Goal: Task Accomplishment & Management: Manage account settings

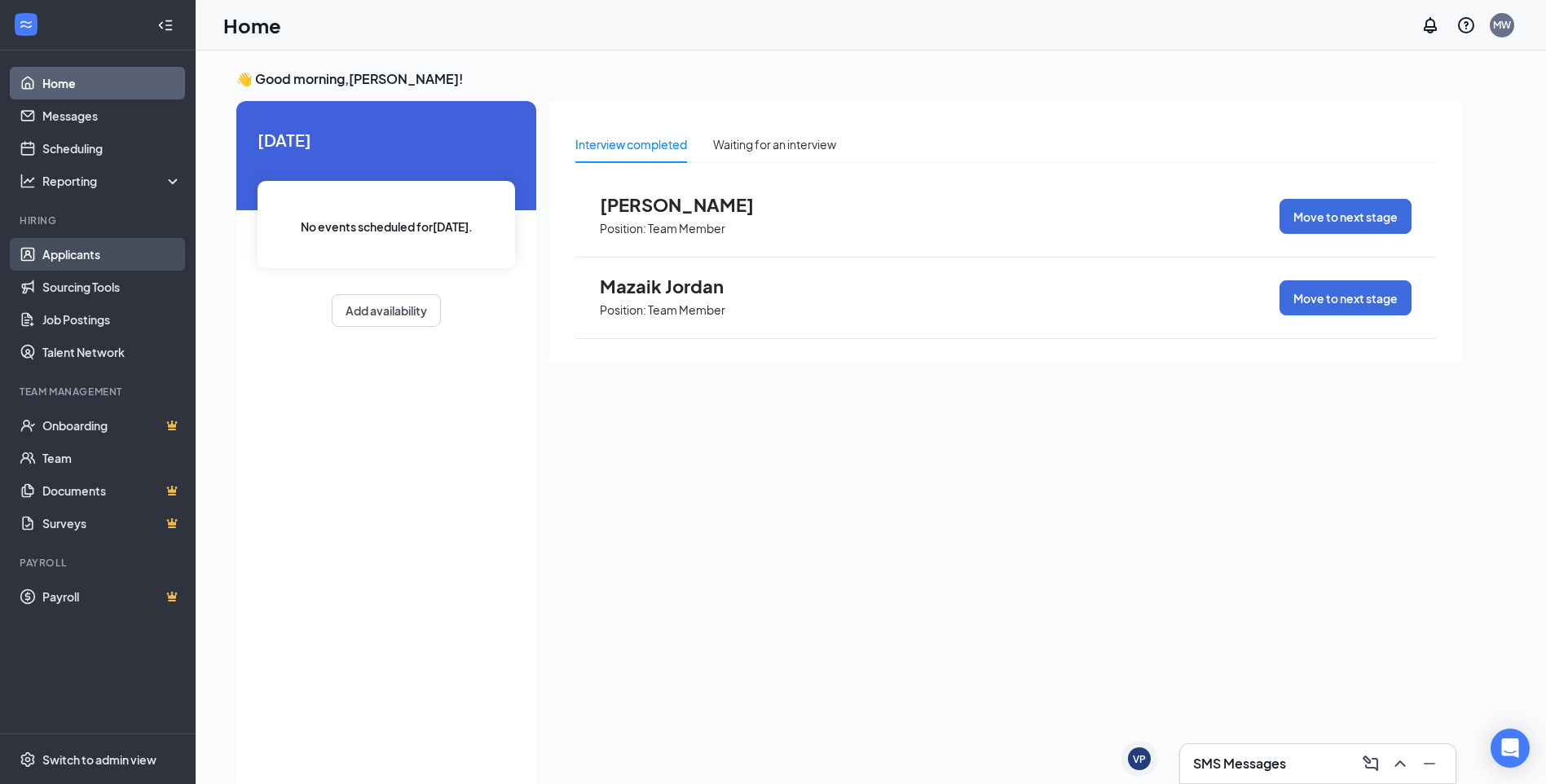
click at [93, 259] on link "Applicants" at bounding box center [112, 254] width 139 height 33
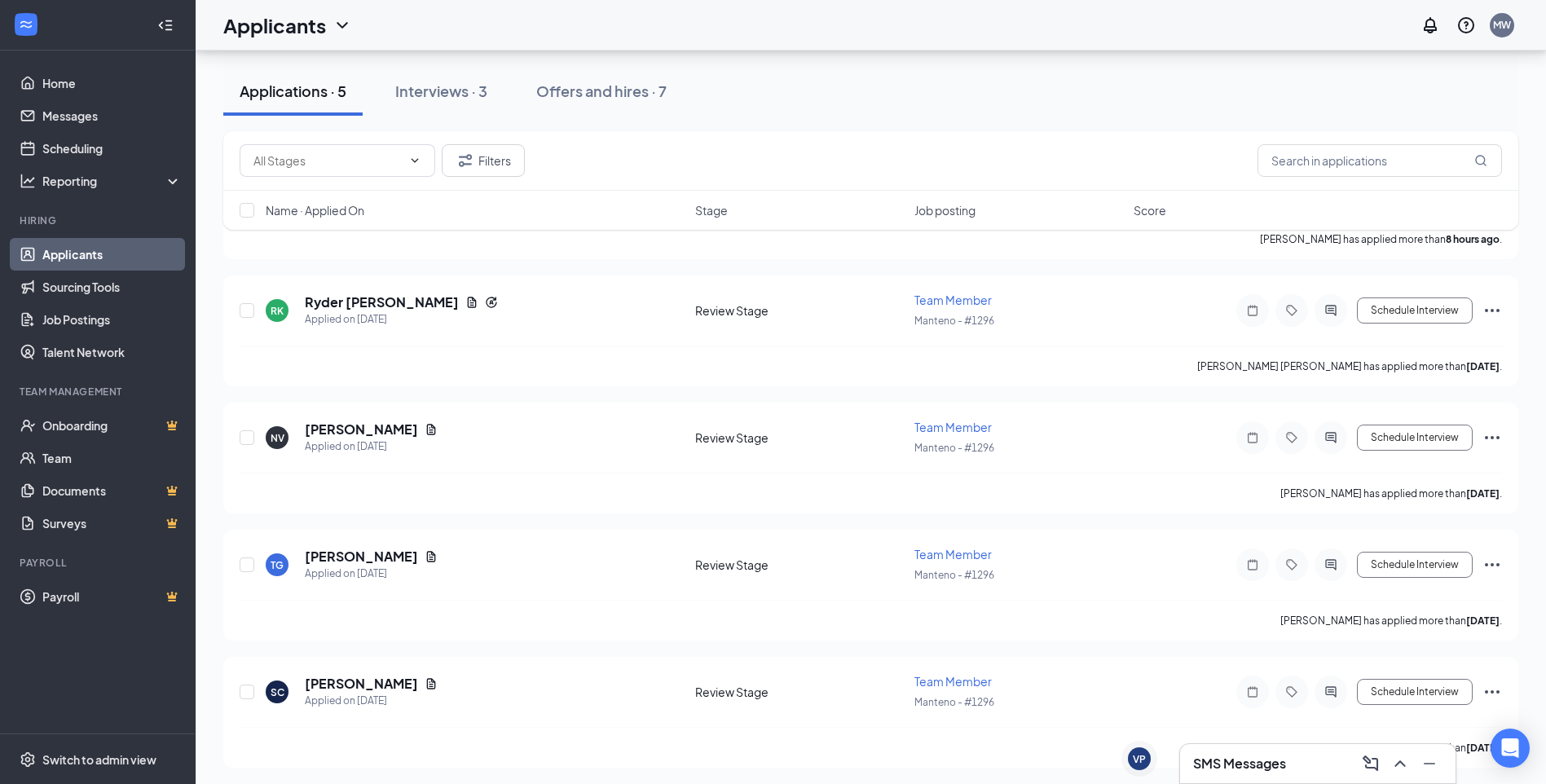
scroll to position [170, 0]
click at [1492, 689] on icon "Ellipses" at bounding box center [1492, 688] width 15 height 4
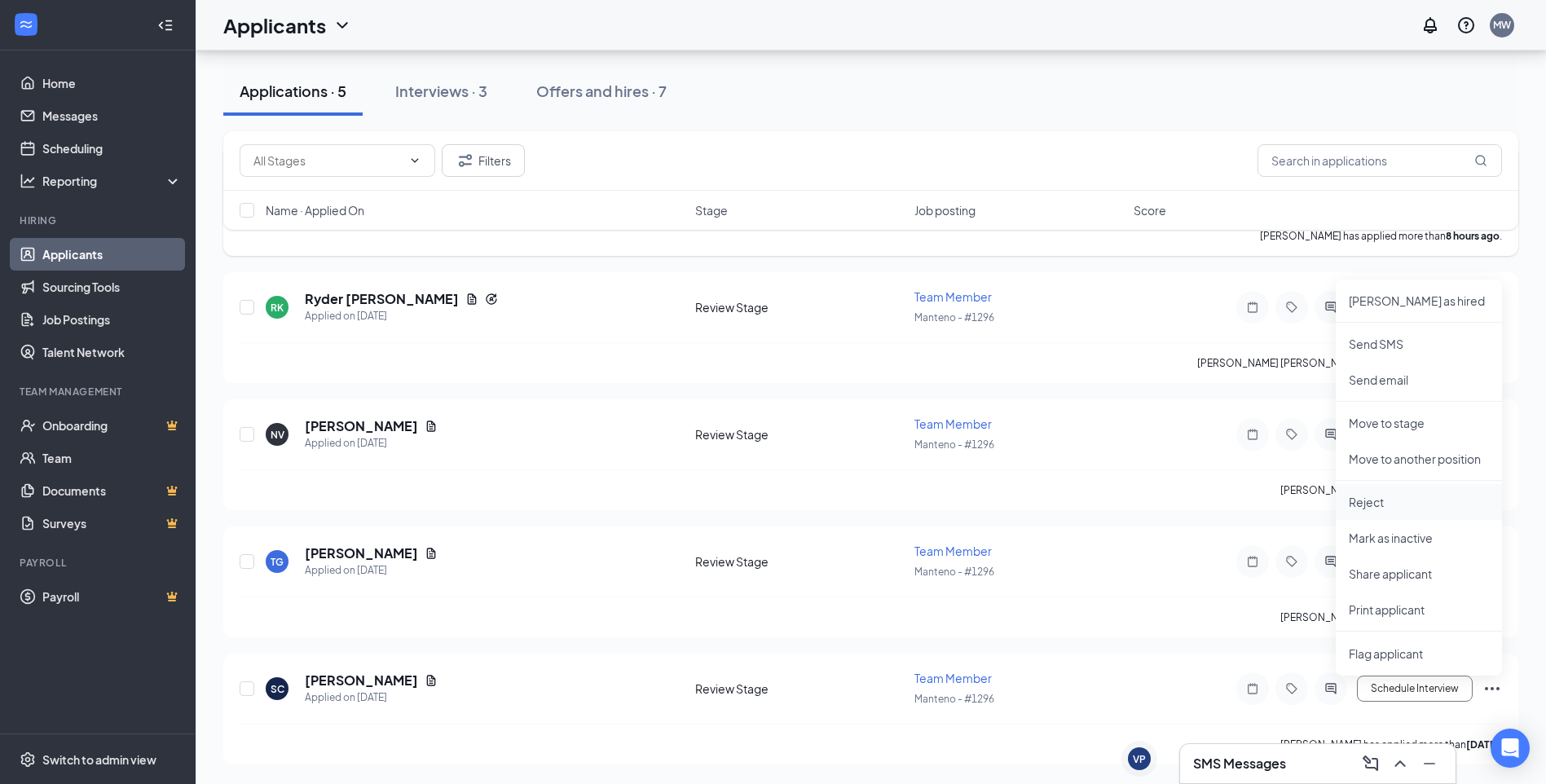
click at [1372, 496] on p "Reject" at bounding box center [1419, 502] width 140 height 16
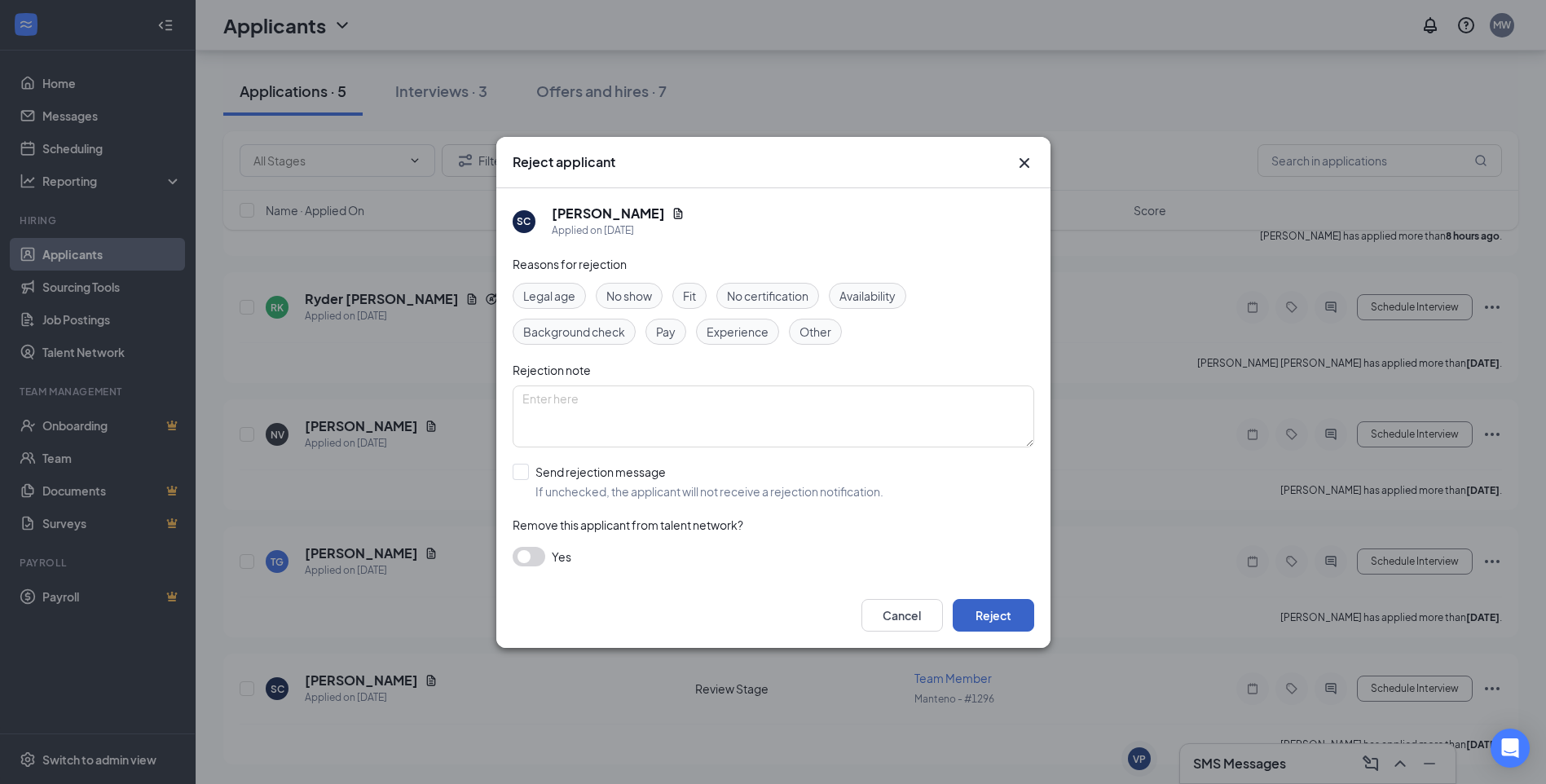
click at [1011, 620] on button "Reject" at bounding box center [993, 616] width 81 height 33
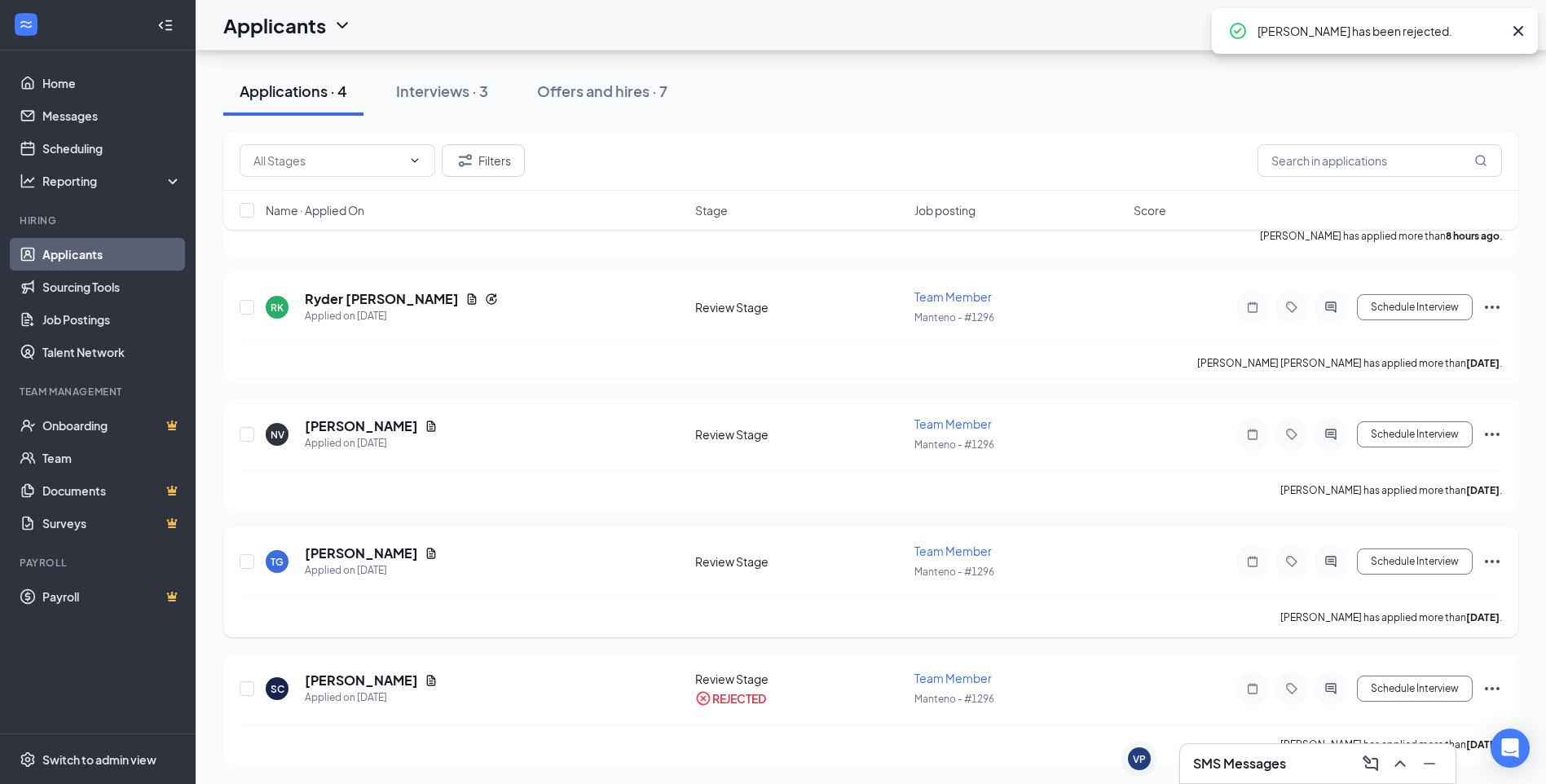
click at [1495, 560] on icon "Ellipses" at bounding box center [1491, 561] width 19 height 19
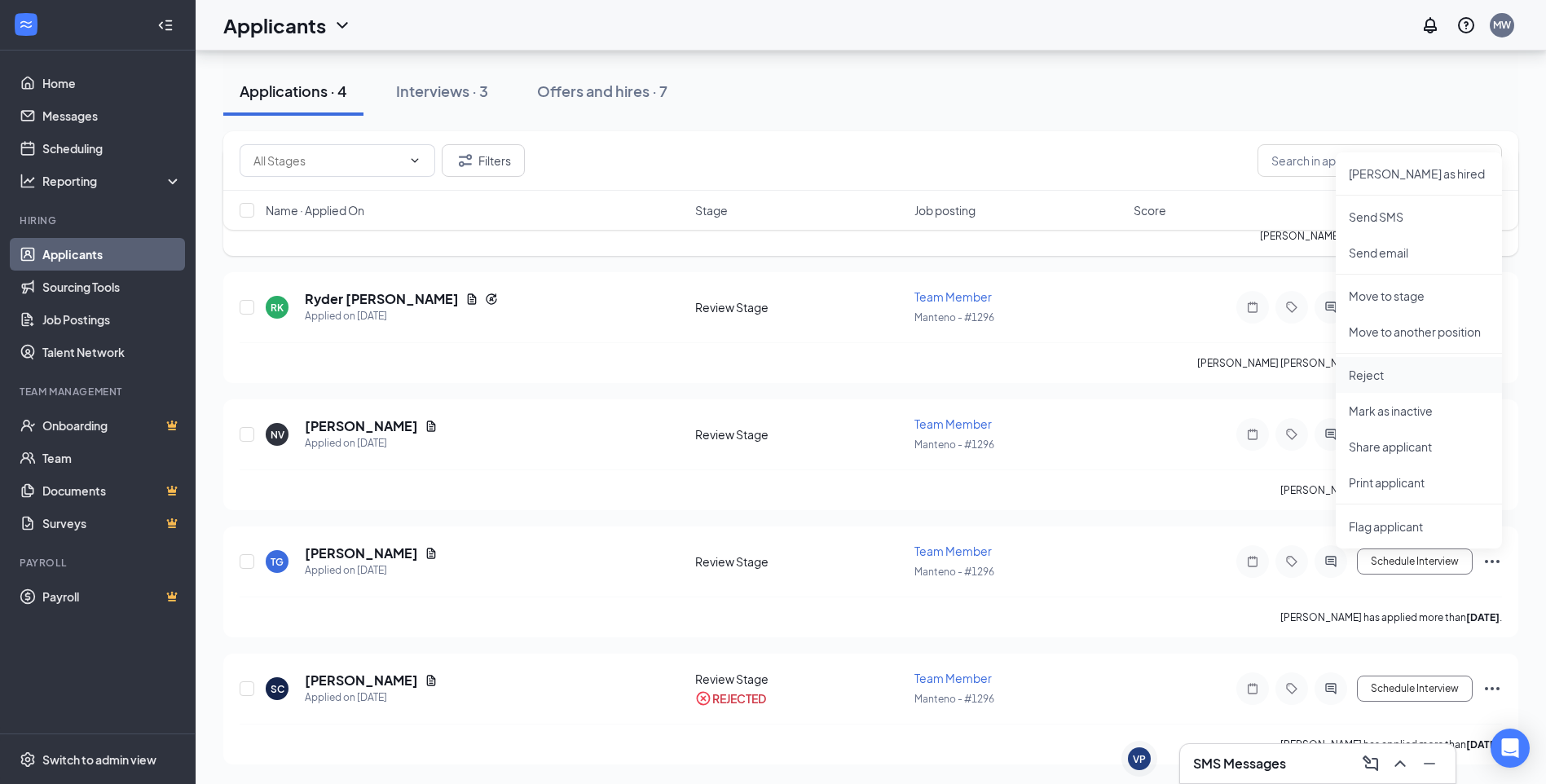
click at [1386, 379] on p "Reject" at bounding box center [1419, 375] width 140 height 16
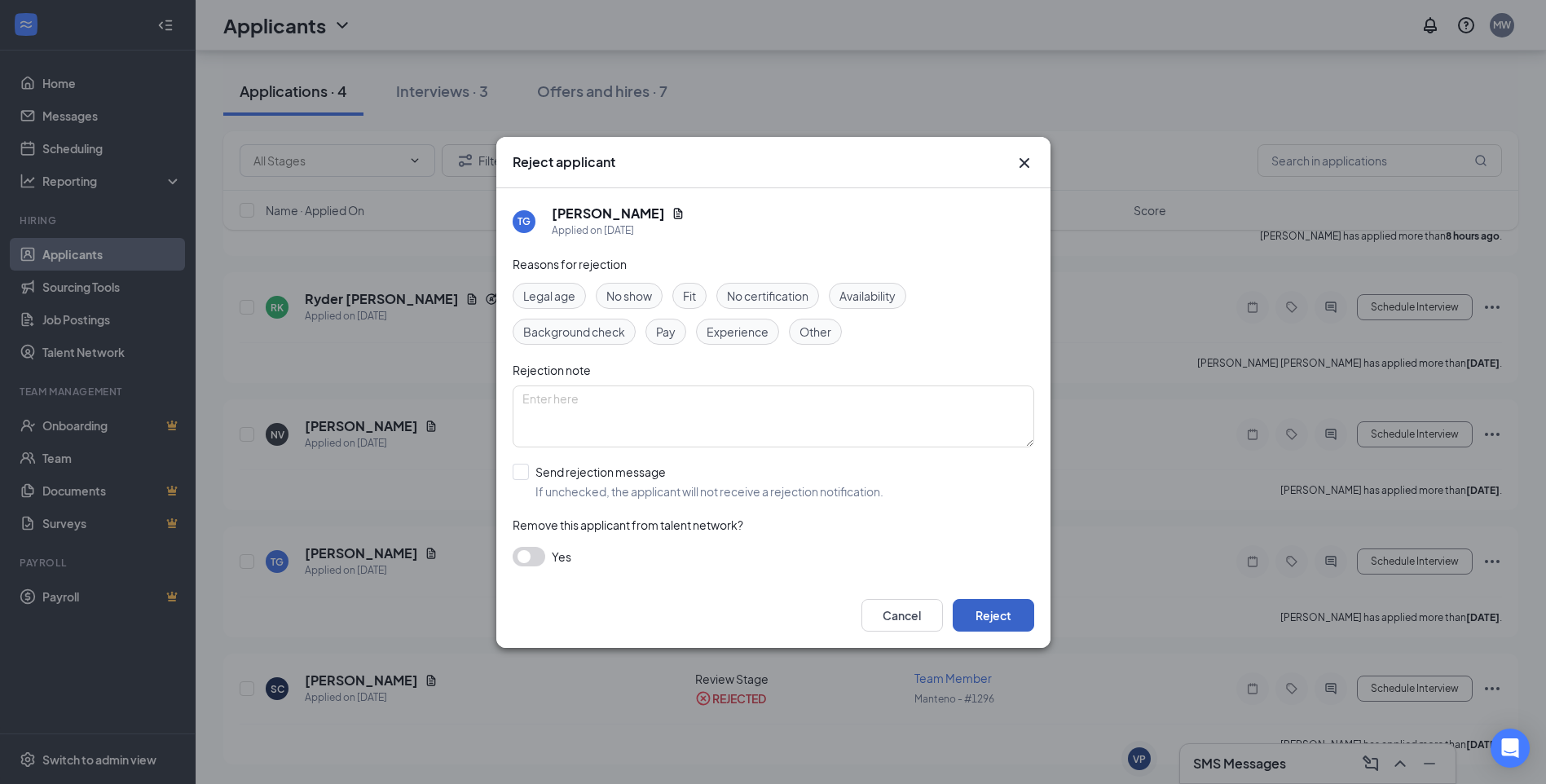
click at [1000, 626] on button "Reject" at bounding box center [993, 616] width 81 height 33
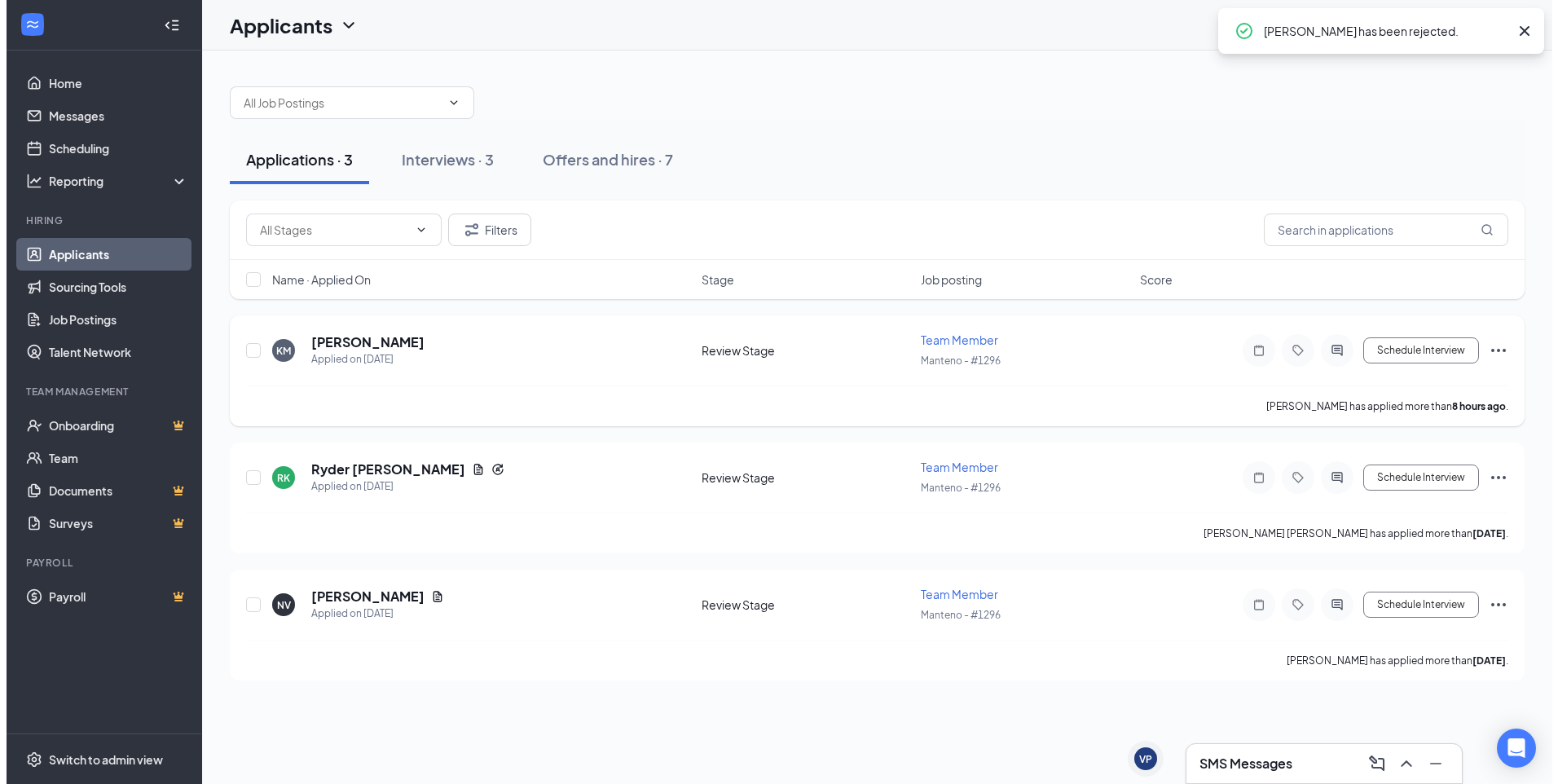
scroll to position [0, 0]
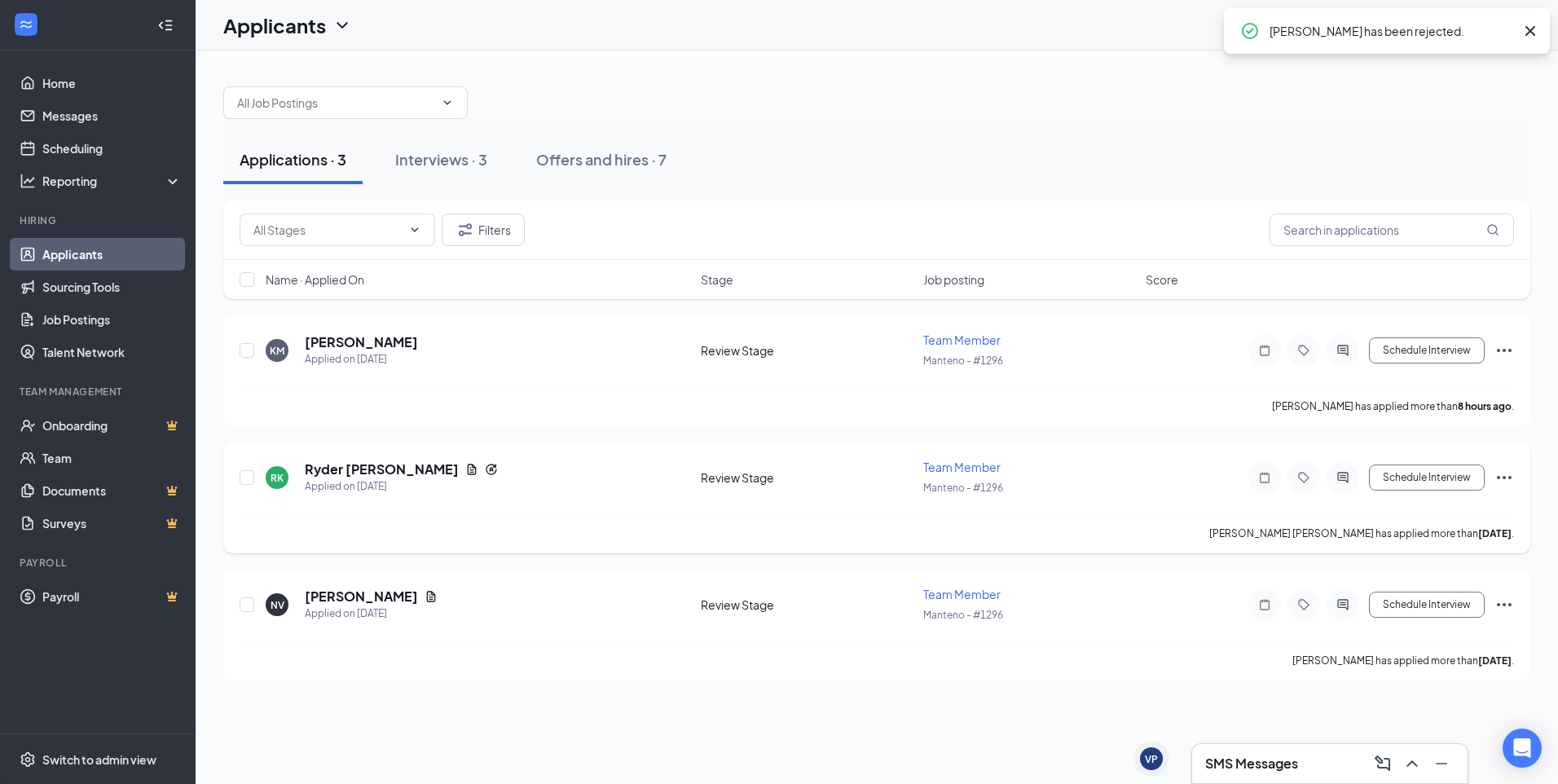
click at [1507, 475] on icon "Ellipses" at bounding box center [1504, 476] width 19 height 19
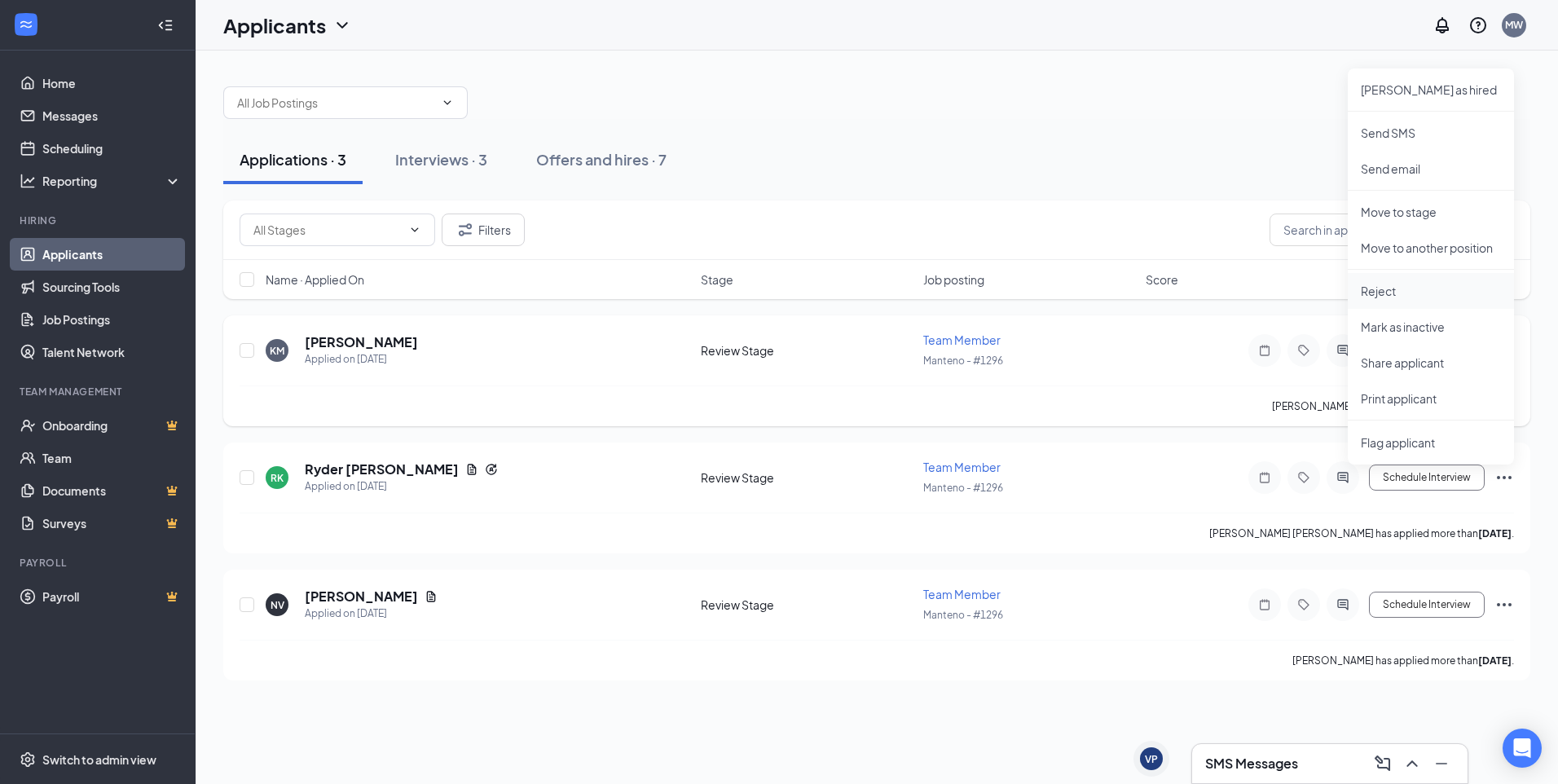
click at [1432, 298] on p "Reject" at bounding box center [1431, 290] width 140 height 16
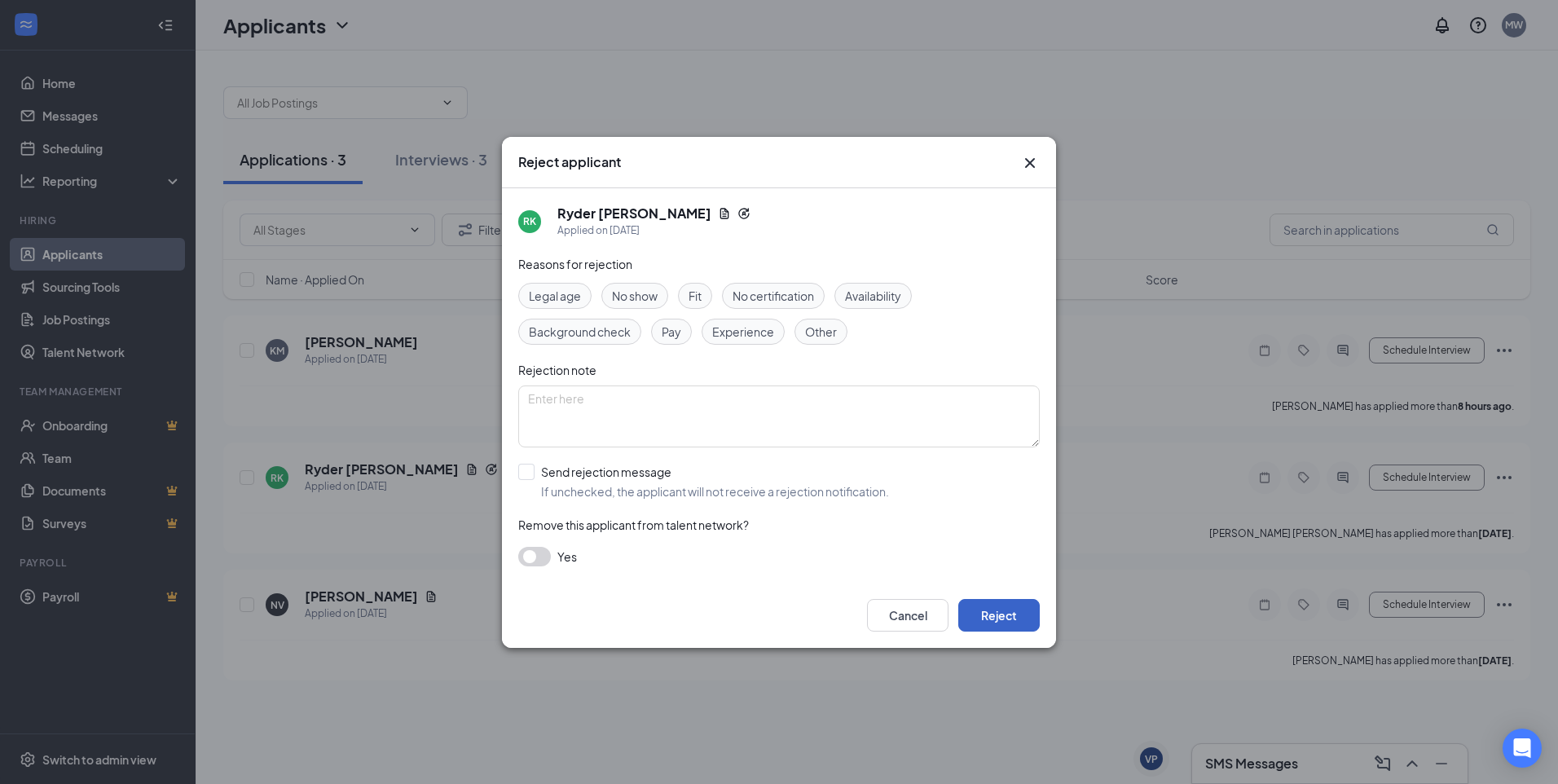
click at [1000, 608] on button "Reject" at bounding box center [999, 616] width 81 height 33
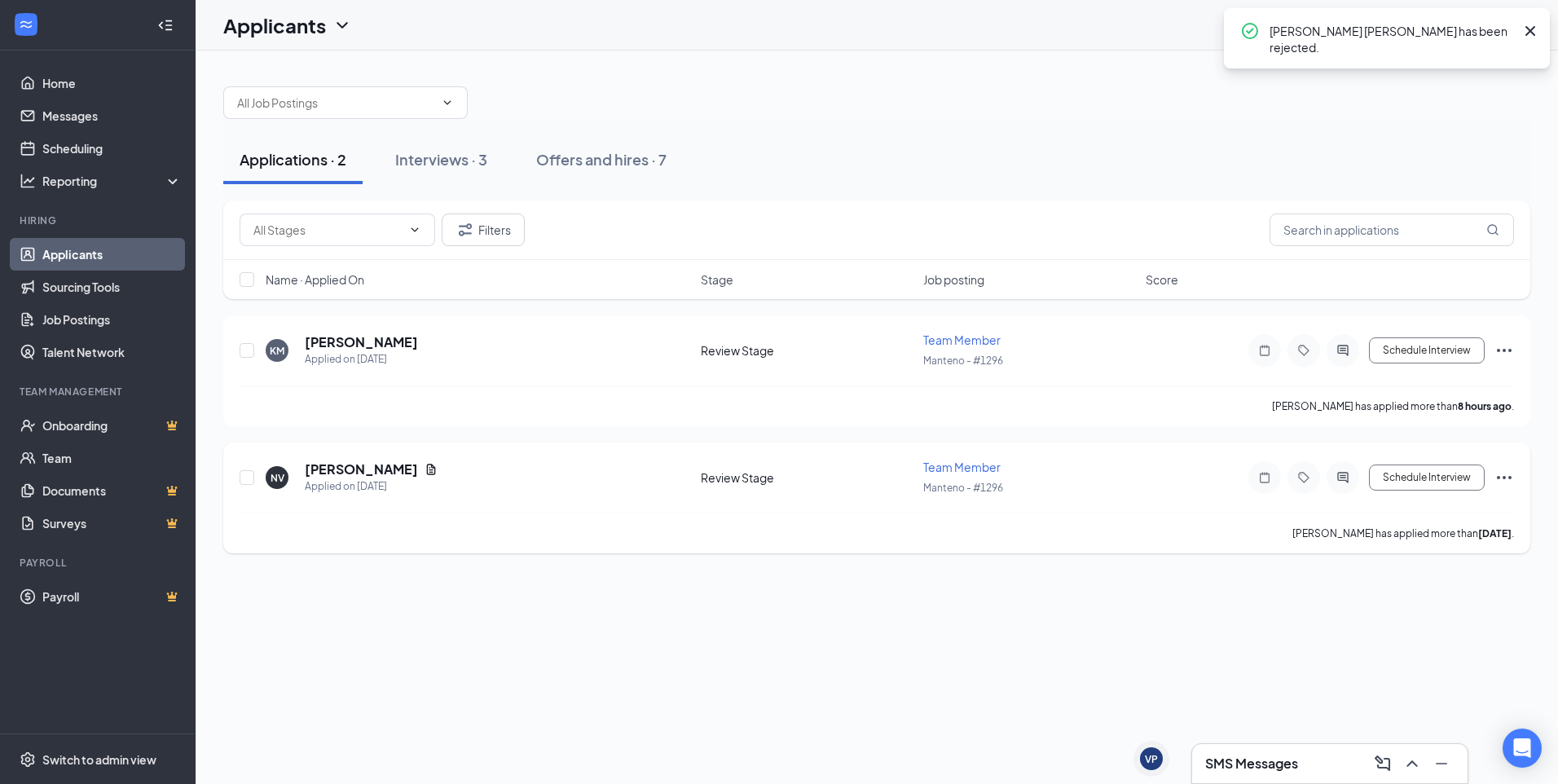
click at [1502, 473] on icon "Ellipses" at bounding box center [1504, 476] width 19 height 19
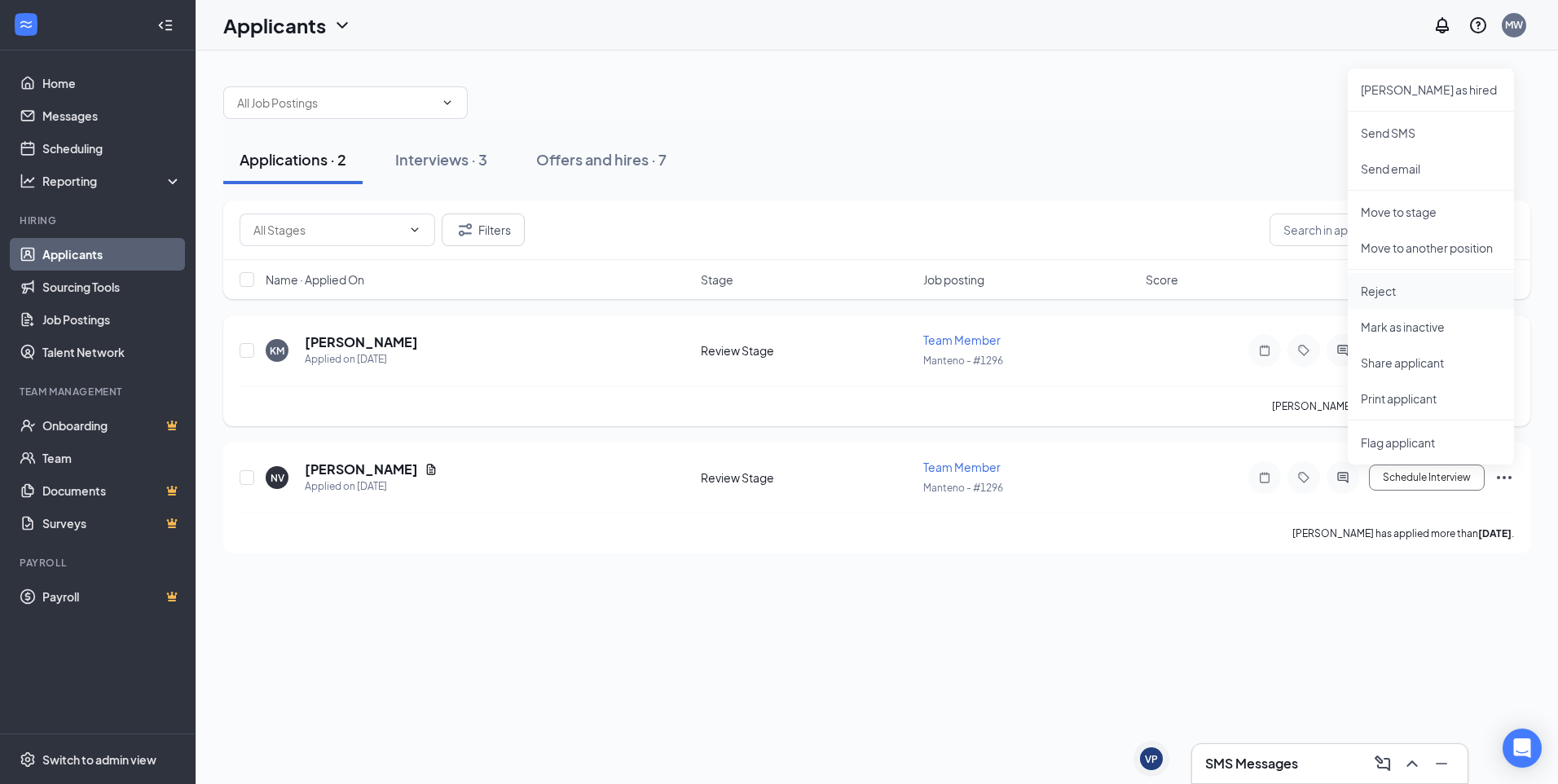
click at [1448, 293] on p "Reject" at bounding box center [1431, 290] width 140 height 16
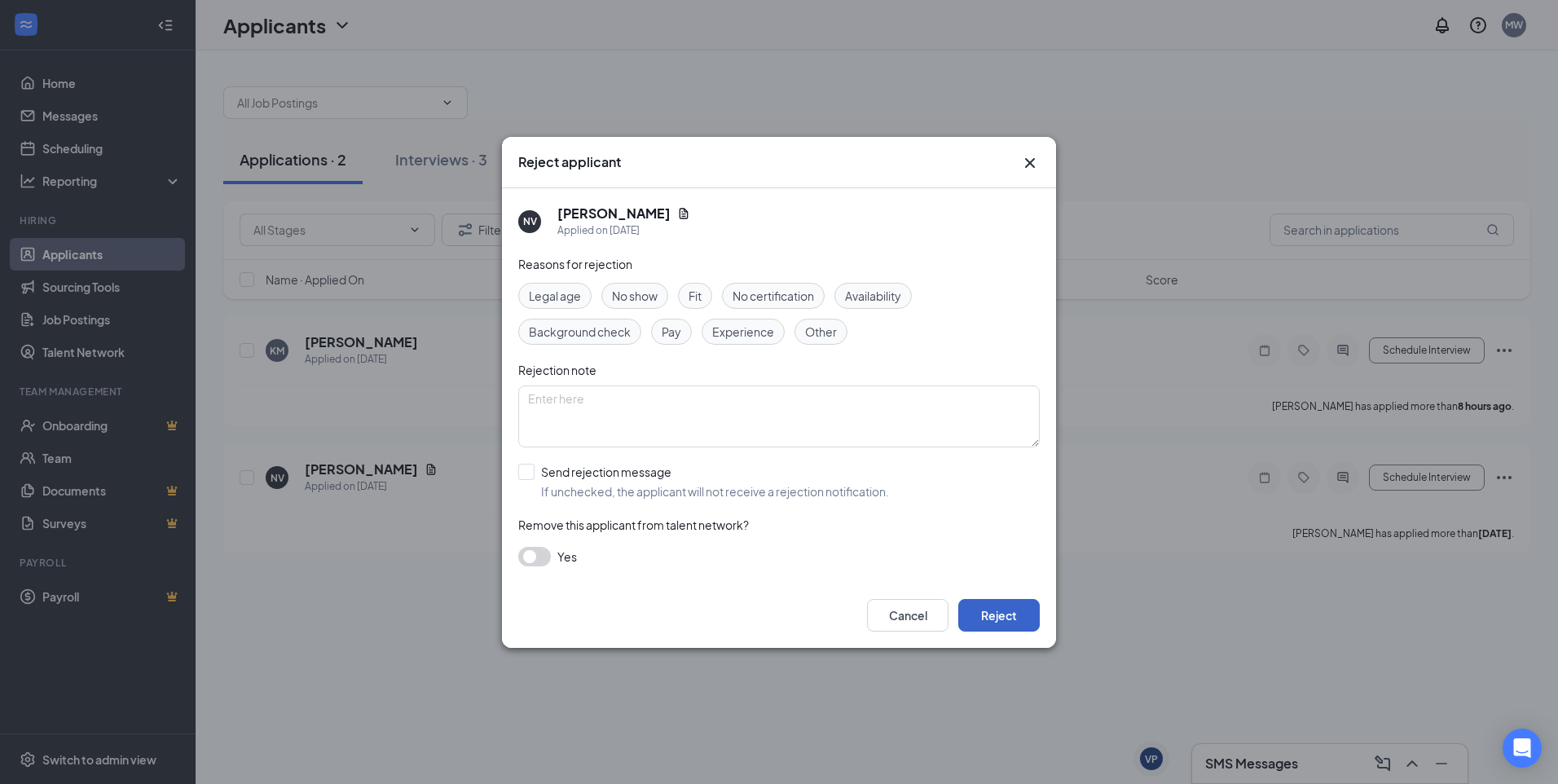
click at [1017, 624] on button "Reject" at bounding box center [999, 616] width 81 height 33
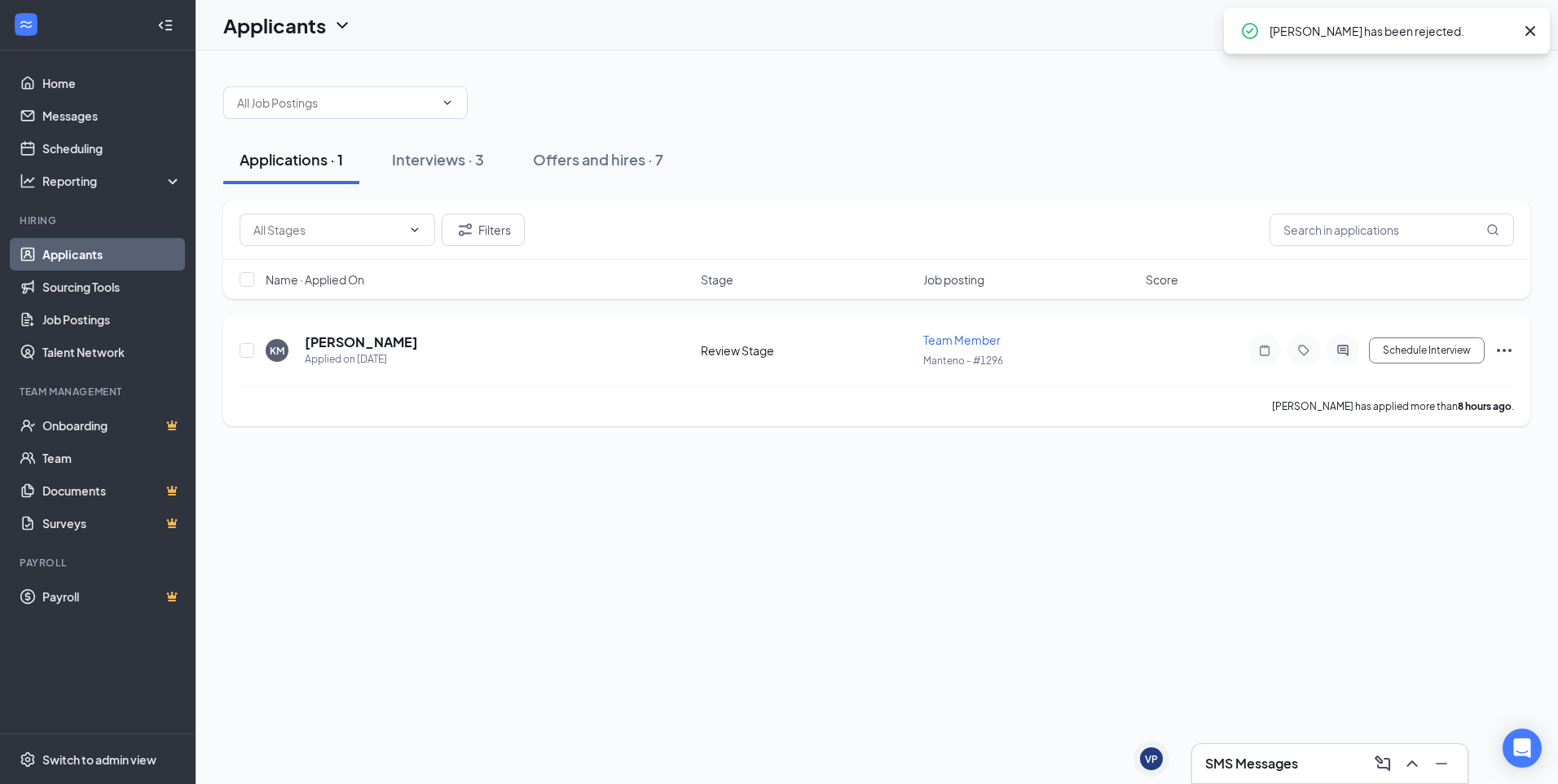
click at [1508, 351] on icon "Ellipses" at bounding box center [1504, 350] width 19 height 19
click at [1411, 590] on p "Reject" at bounding box center [1431, 585] width 140 height 16
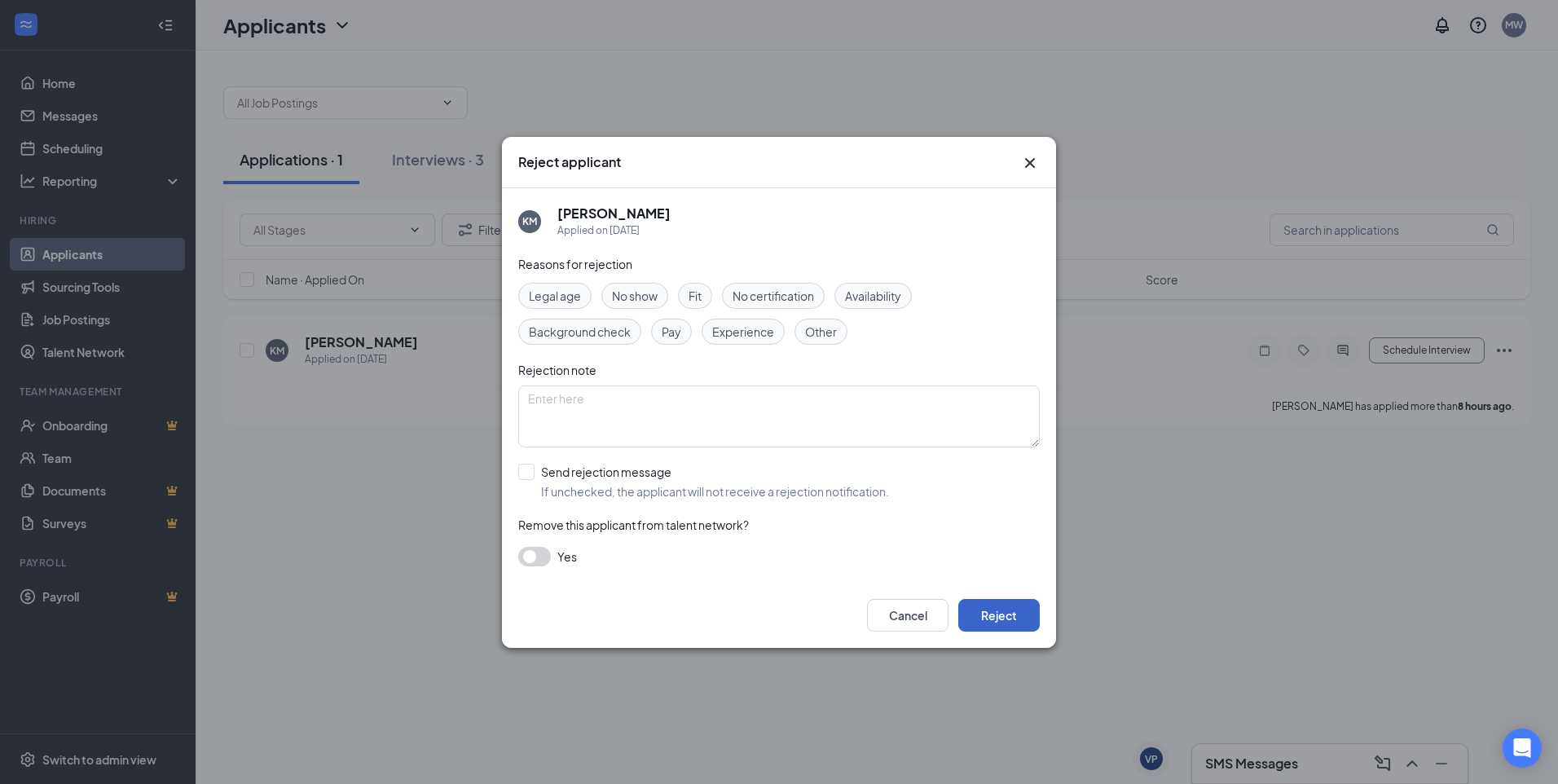
click at [1025, 610] on button "Reject" at bounding box center [999, 616] width 81 height 33
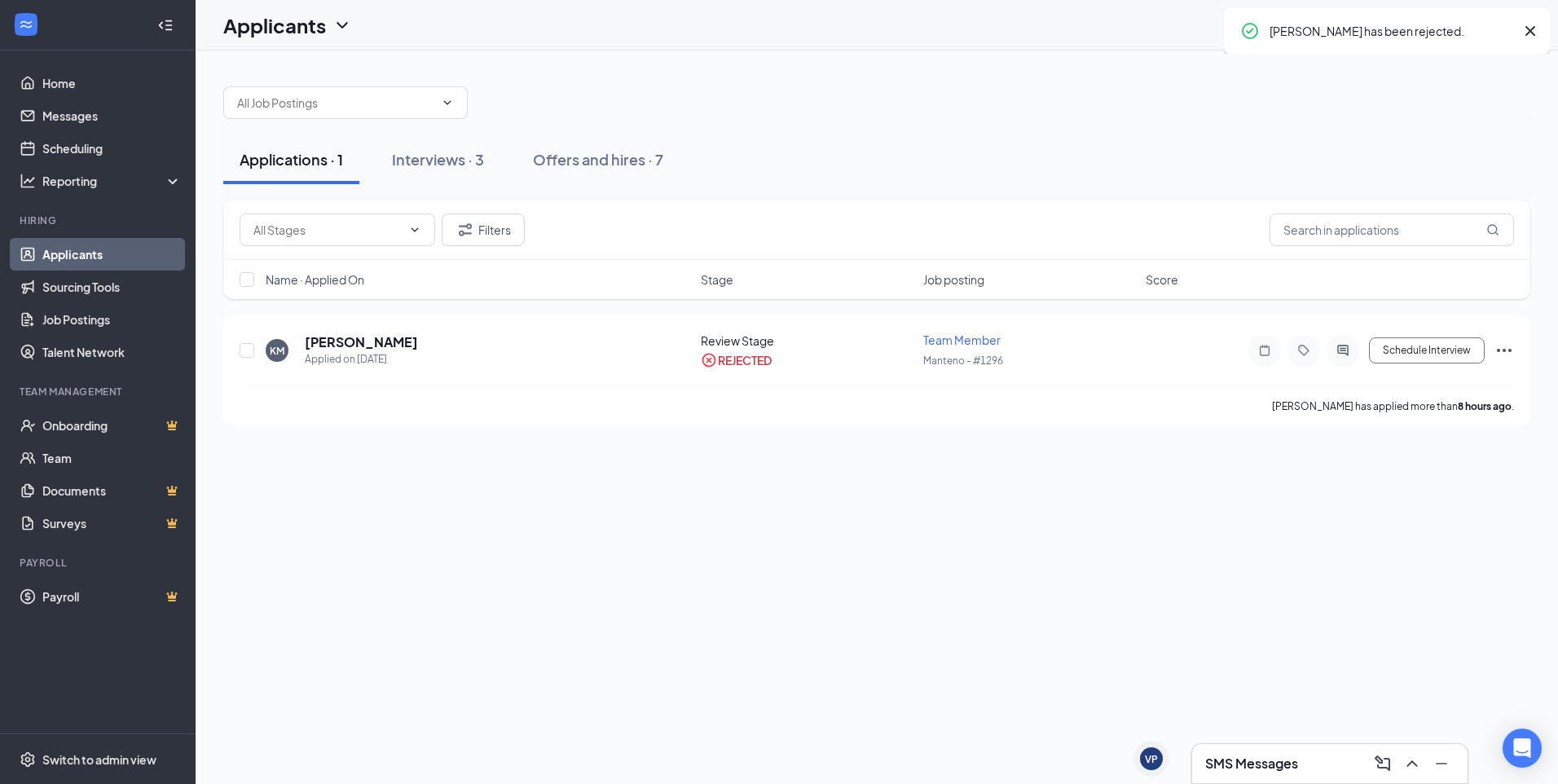
click at [376, 598] on div "Applications · 1 Interviews · 3 Offers and hires · 7 Filters Name · Applied On …" at bounding box center [877, 416] width 1363 height 733
click at [497, 158] on button "Interviews · 3" at bounding box center [437, 160] width 125 height 49
